Goal: Information Seeking & Learning: Learn about a topic

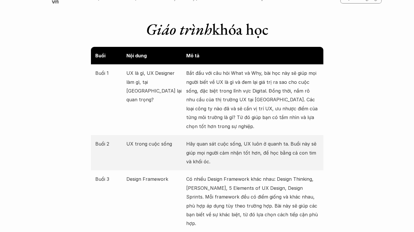
scroll to position [610, 0]
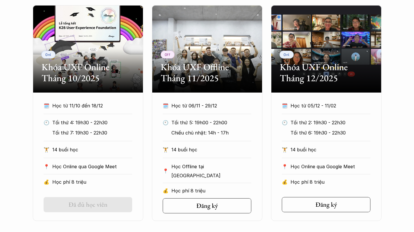
scroll to position [291, 0]
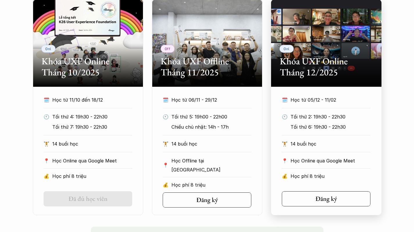
click at [335, 176] on p "Học phí 8 triệu" at bounding box center [331, 175] width 80 height 9
click at [345, 129] on p "Tối thứ 6: 19h30 - 22h30" at bounding box center [331, 126] width 80 height 9
click at [353, 173] on p "Học phí 8 triệu" at bounding box center [331, 175] width 80 height 9
click at [335, 200] on h5 "Đăng ký" at bounding box center [325, 199] width 22 height 8
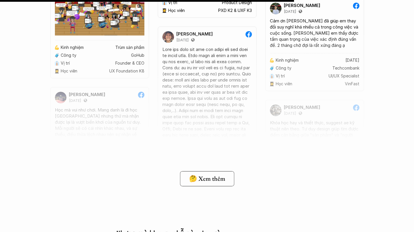
scroll to position [4534, 0]
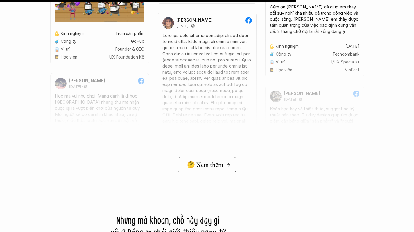
click at [224, 168] on div "🤔 Xem thêm" at bounding box center [209, 165] width 44 height 8
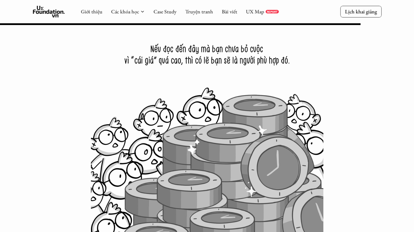
scroll to position [5395, 0]
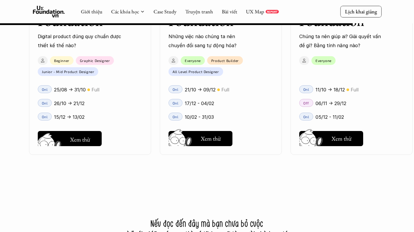
click at [81, 135] on h5 "Hay thôi" at bounding box center [80, 138] width 20 height 8
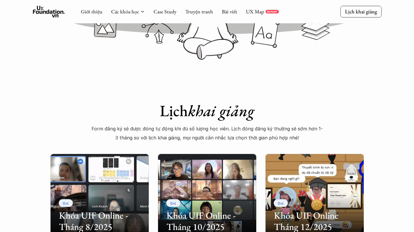
scroll to position [116, 0]
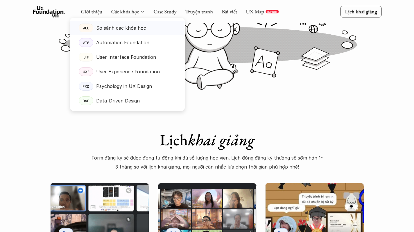
click at [128, 32] on p "So sánh các khóa học" at bounding box center [121, 28] width 50 height 9
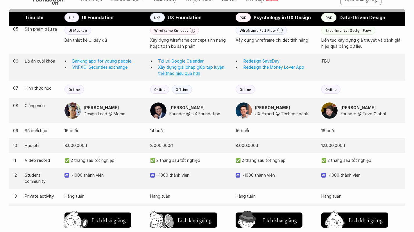
scroll to position [523, 0]
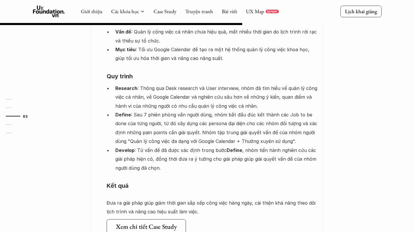
scroll to position [407, 0]
click at [143, 223] on h5 "Xem chi tiết Case Study" at bounding box center [146, 227] width 61 height 8
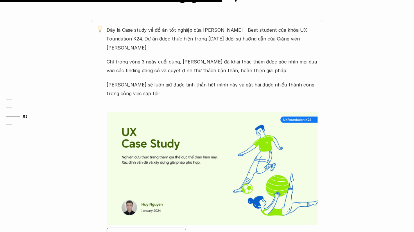
scroll to position [349, 0]
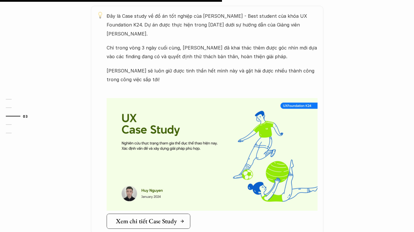
click at [161, 217] on h5 "Xem chi tiết Case Study" at bounding box center [146, 221] width 61 height 8
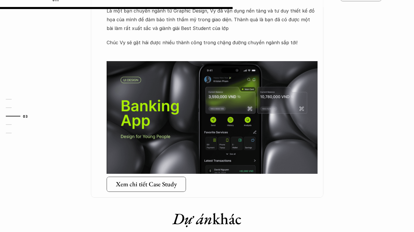
scroll to position [349, 0]
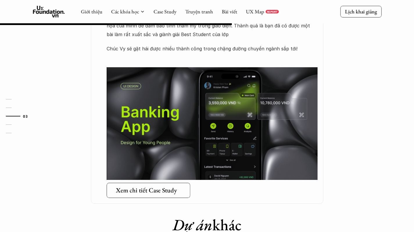
click at [151, 183] on link "Xem chi tiết Case Study" at bounding box center [149, 190] width 84 height 15
